Goal: Navigation & Orientation: Go to known website

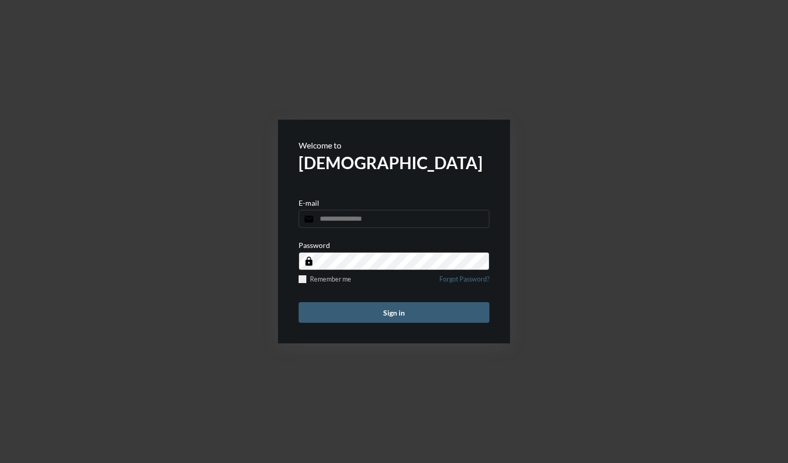
drag, startPoint x: 730, startPoint y: 0, endPoint x: 529, endPoint y: 18, distance: 201.4
click at [529, 18] on div "Welcome to Apostle E-mail email Password lock Remember me Forgot Password? Sign…" at bounding box center [394, 231] width 788 height 463
